Goal: Find specific page/section

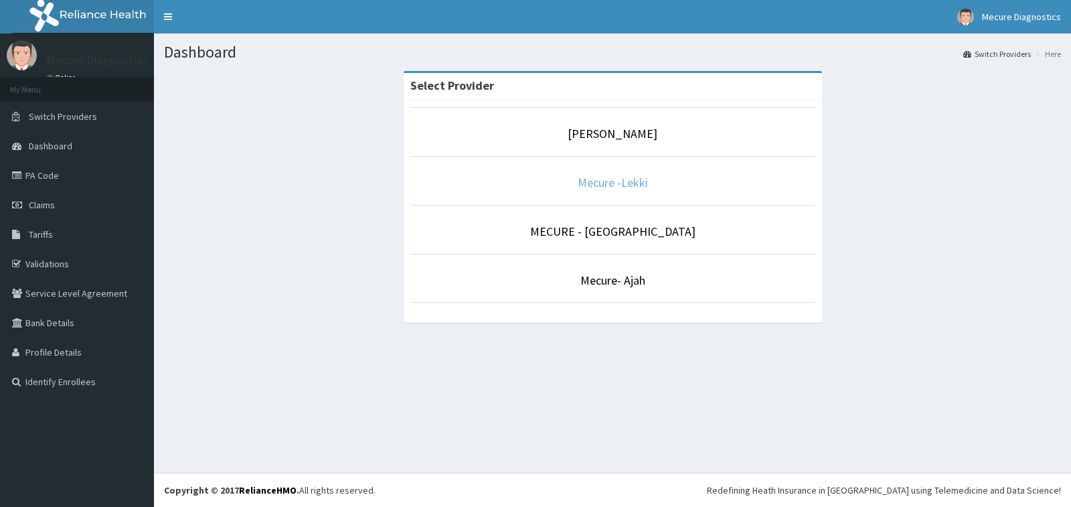
click at [598, 184] on link "Mecure -Lekki" at bounding box center [613, 182] width 70 height 15
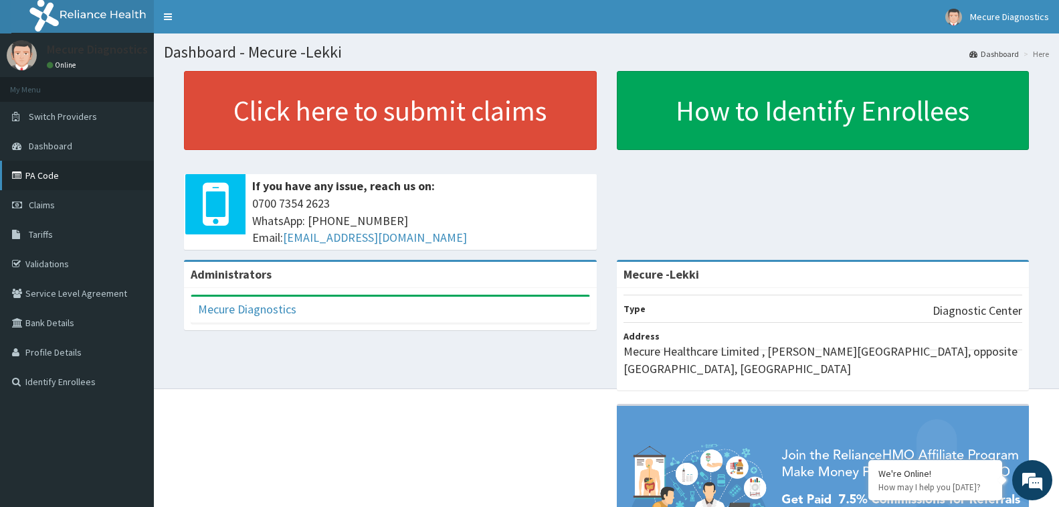
click at [39, 175] on link "PA Code" at bounding box center [77, 175] width 154 height 29
